Goal: Task Accomplishment & Management: Manage account settings

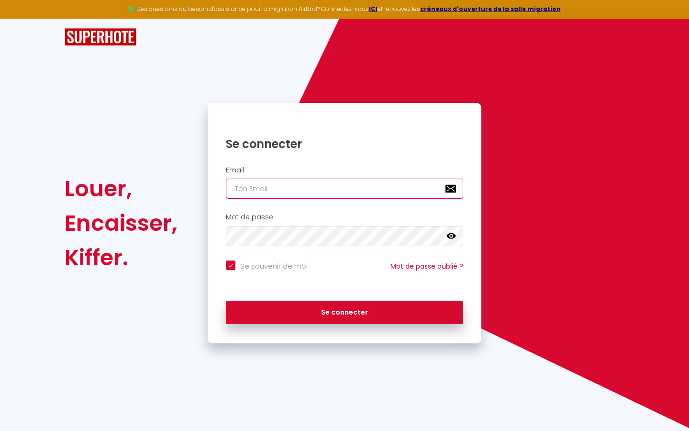
type input "s"
checkbox input "true"
type input "su"
checkbox input "true"
type input "sup"
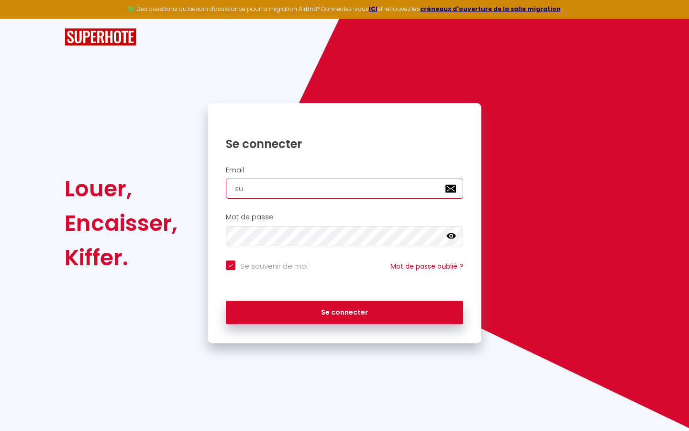
checkbox input "true"
type input "supe"
checkbox input "true"
type input "super"
checkbox input "true"
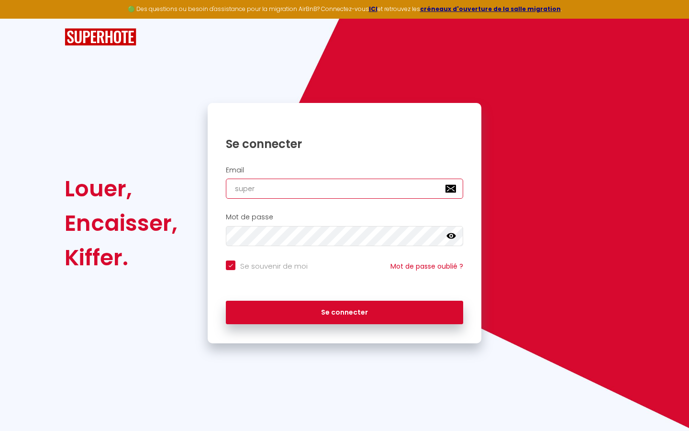
type input "superb"
checkbox input "true"
type input "superbo"
checkbox input "true"
type input "superbor"
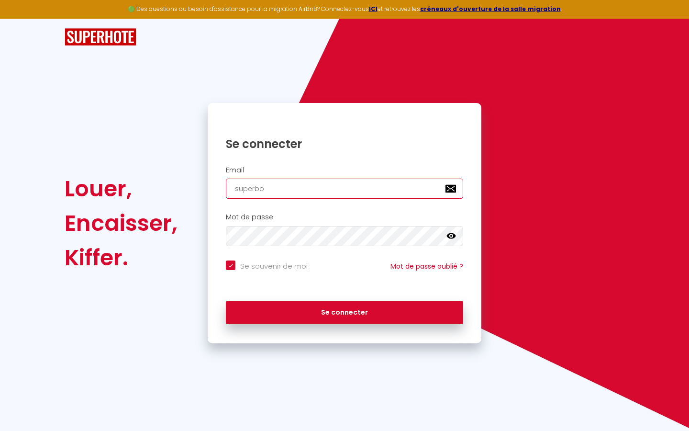
checkbox input "true"
type input "superbord"
checkbox input "true"
type input "superborde"
checkbox input "true"
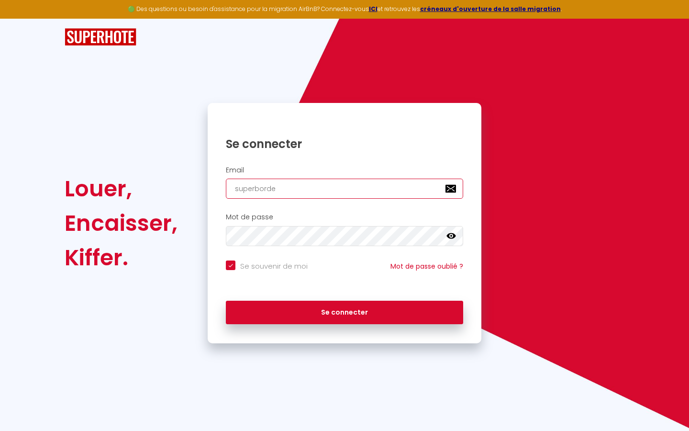
type input "superbordea"
checkbox input "true"
type input "superbordeau"
checkbox input "true"
type input "superbordeaux"
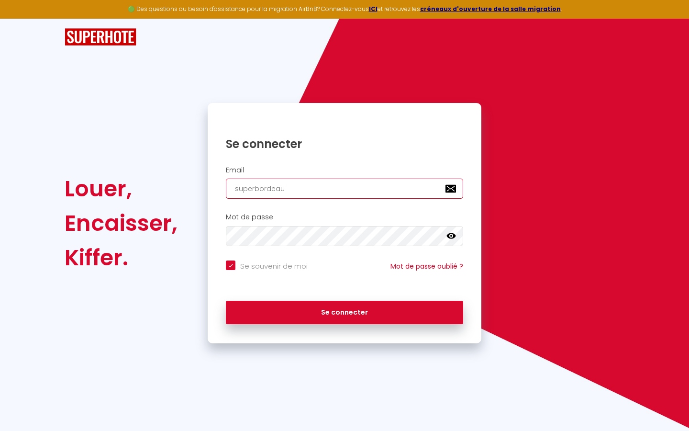
checkbox input "true"
type input "superbordeaux@"
checkbox input "true"
type input "superbordeaux@g"
checkbox input "true"
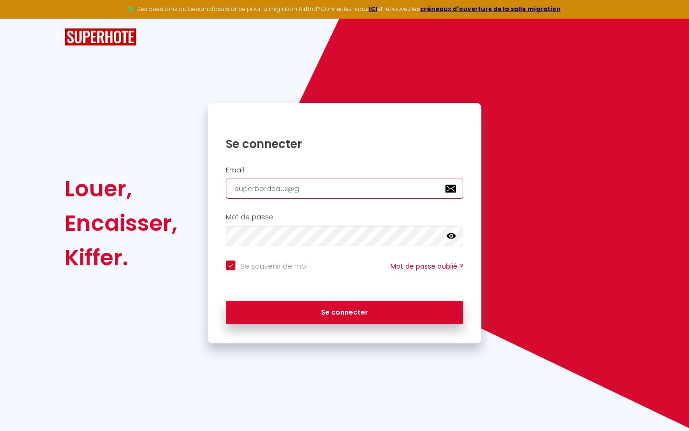
type input "superbordeaux@gm"
checkbox input "true"
type input "superbordeaux@gma"
checkbox input "true"
type input "superbordeaux@gmai"
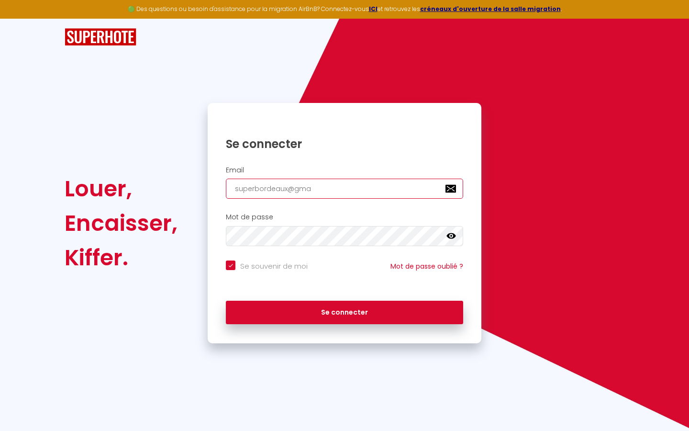
checkbox input "true"
type input "[EMAIL_ADDRESS]"
checkbox input "true"
type input "[EMAIL_ADDRESS]."
checkbox input "true"
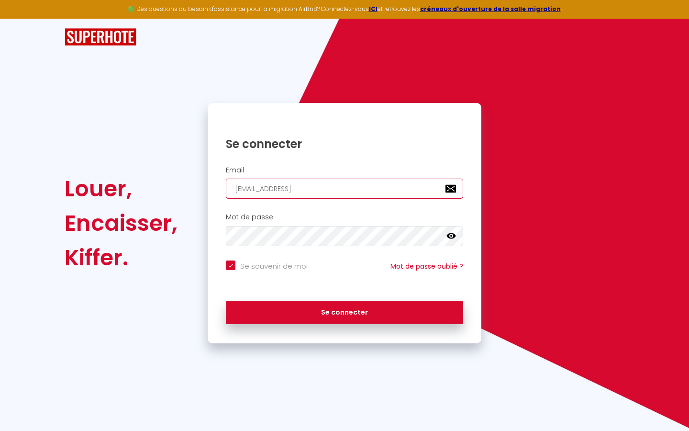
type input "superbordeaux@gmail.c"
checkbox input "true"
type input "[EMAIL_ADDRESS][DOMAIN_NAME]"
checkbox input "true"
type input "[EMAIL_ADDRESS][DOMAIN_NAME]"
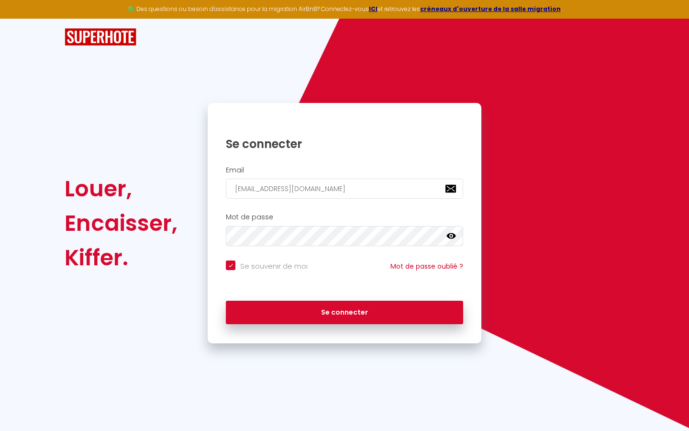
checkbox input "true"
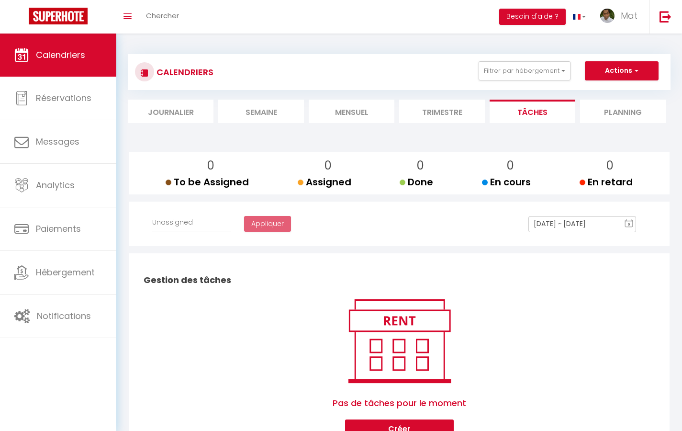
select select
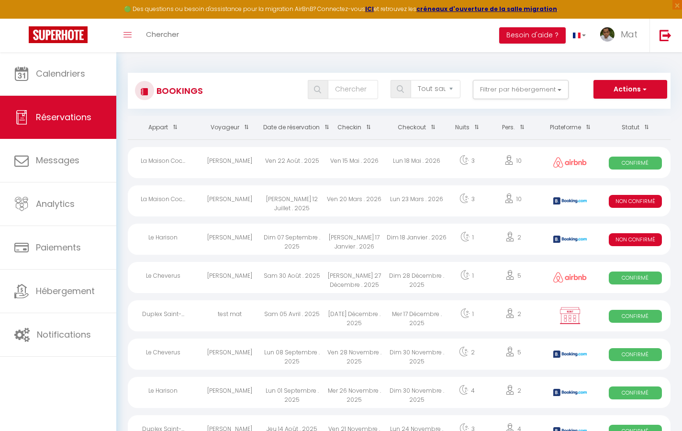
select select "message"
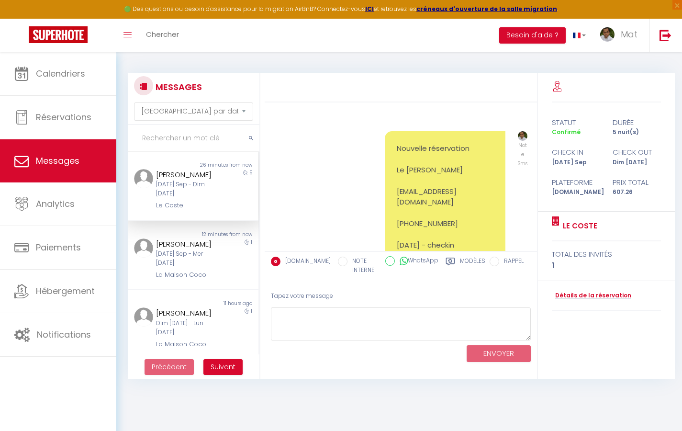
scroll to position [3692, 0]
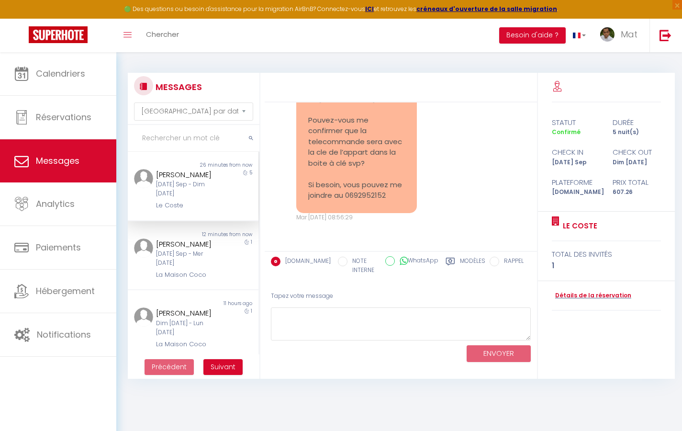
select select "2025"
select select "9"
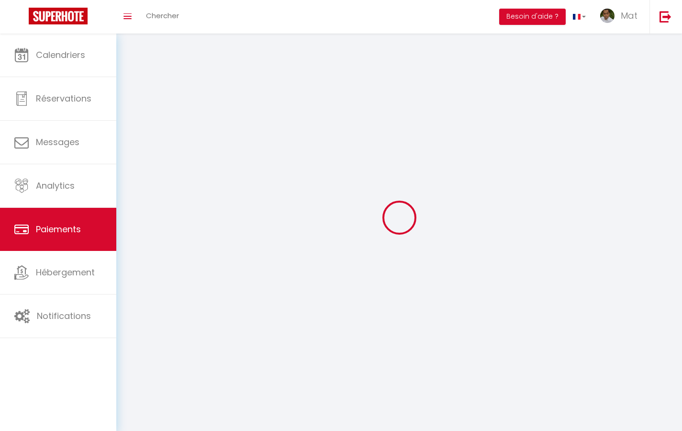
select select "2"
select select "0"
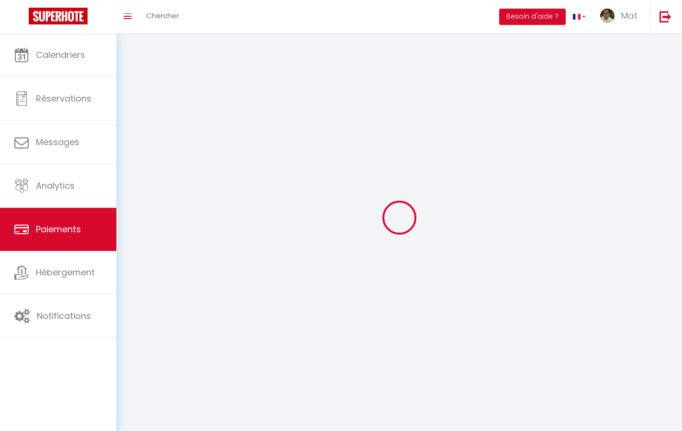
select select "0"
